Goal: Book appointment/travel/reservation

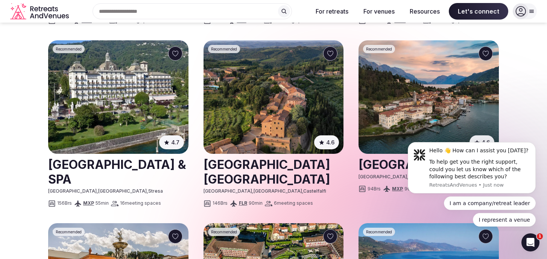
scroll to position [753, 0]
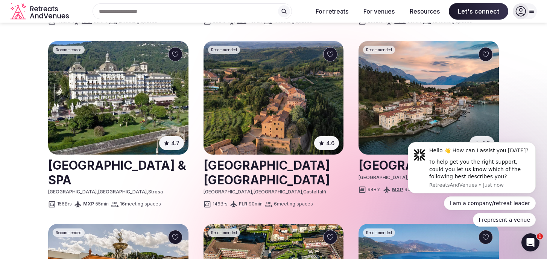
click at [444, 70] on img at bounding box center [429, 97] width 140 height 113
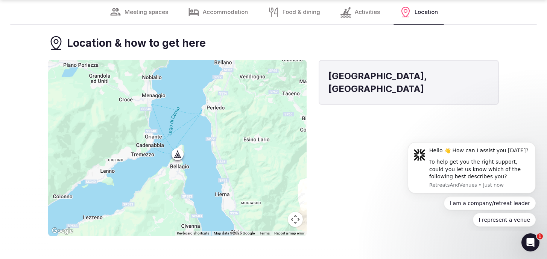
scroll to position [3572, 0]
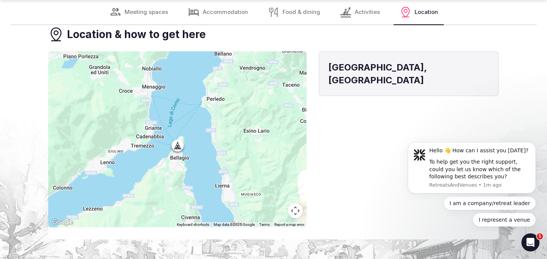
click at [213, 93] on div at bounding box center [177, 139] width 259 height 176
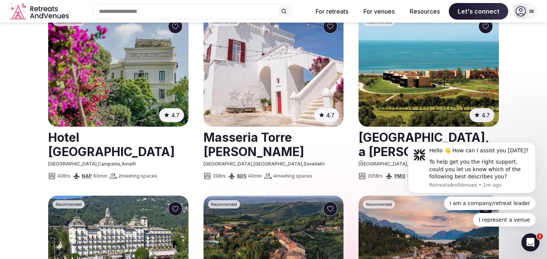
scroll to position [515, 0]
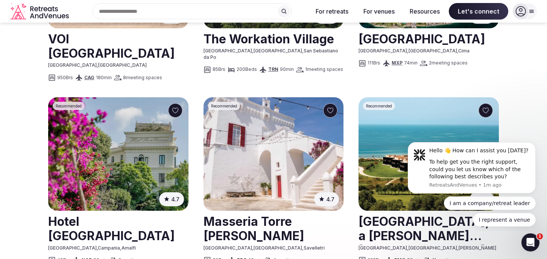
click at [128, 119] on img at bounding box center [118, 153] width 140 height 113
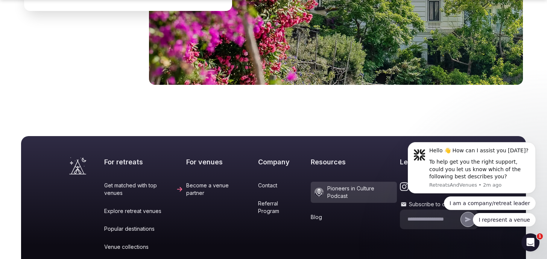
scroll to position [2309, 0]
